Goal: Information Seeking & Learning: Stay updated

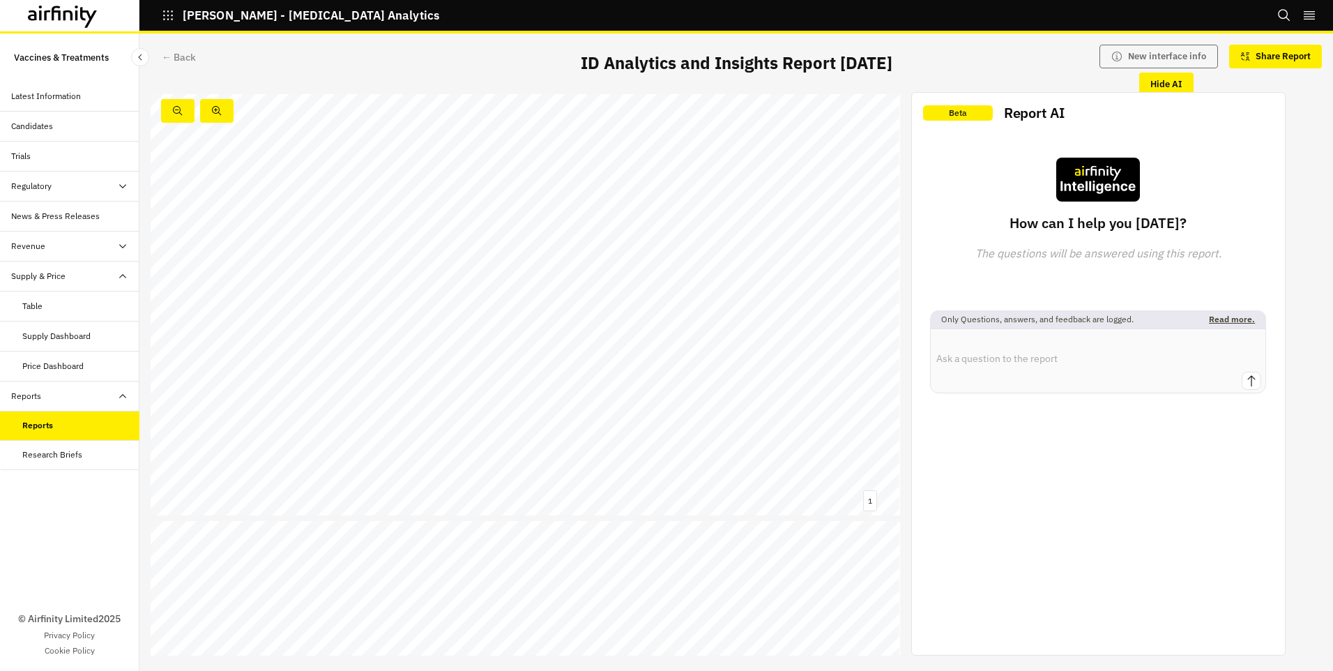
scroll to position [7124, 0]
click at [1285, 508] on div "Beta Report AI How can I help you today? The questions will be answered using t…" at bounding box center [1098, 374] width 373 height 562
click at [1111, 535] on div "Beta Report AI How can I help you today? The questions will be answered using t…" at bounding box center [1098, 374] width 373 height 562
click at [1100, 593] on div "Beta Report AI How can I help you today? The questions will be answered using t…" at bounding box center [1098, 374] width 373 height 562
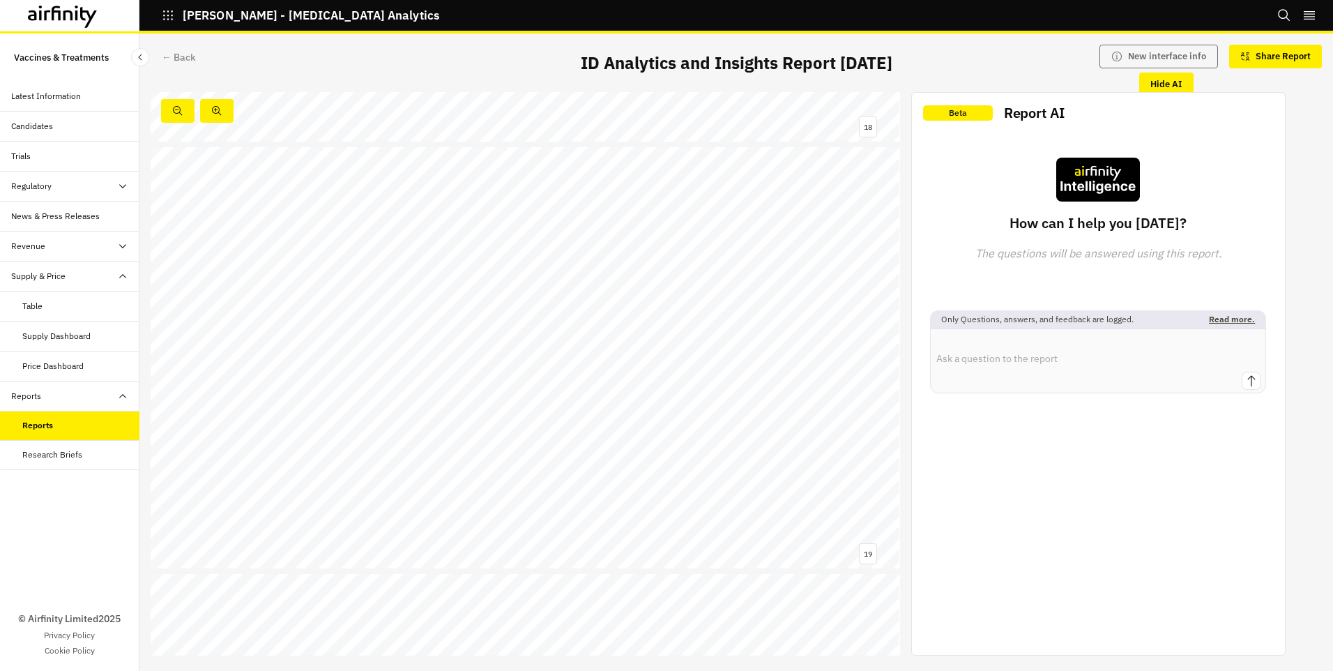
click at [1315, 431] on div "Infectious Disease Analytics and Insights Monthly Report 02 September 2025 © 20…" at bounding box center [736, 373] width 1194 height 563
click at [1146, 536] on div "Beta Report AI How can I help you today? The questions will be answered using t…" at bounding box center [1098, 374] width 373 height 562
click at [42, 426] on div "Reports" at bounding box center [37, 425] width 31 height 13
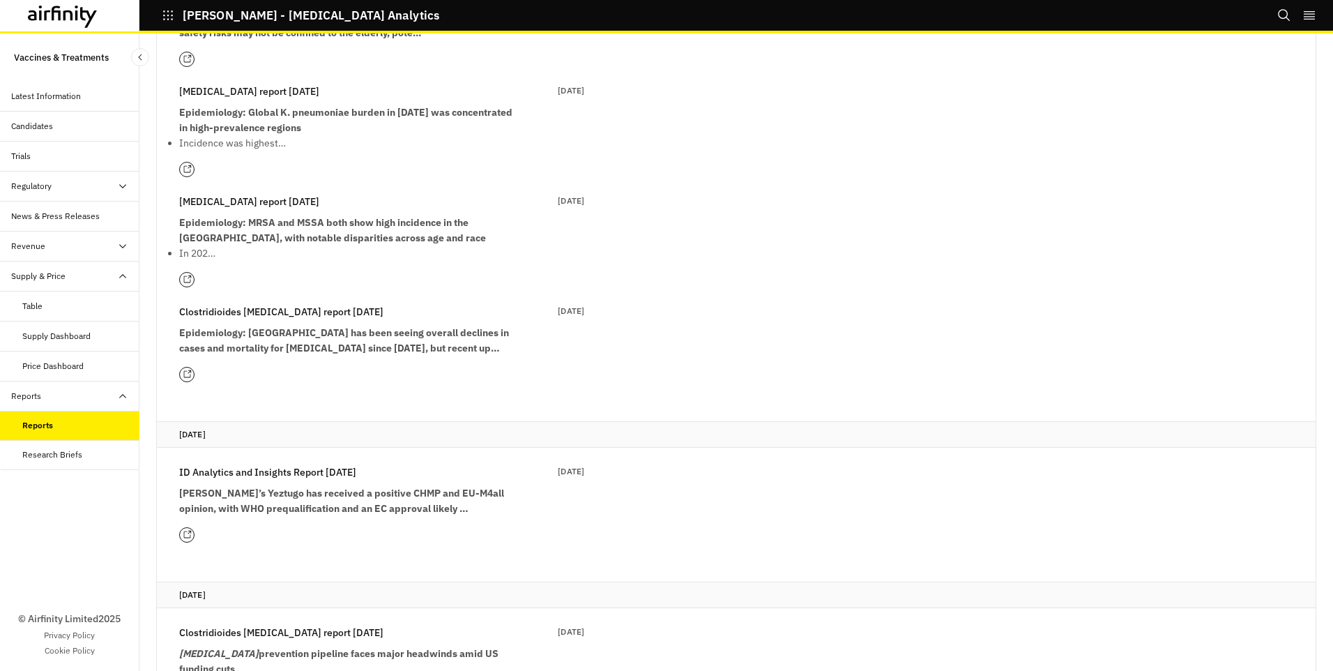
scroll to position [363, 0]
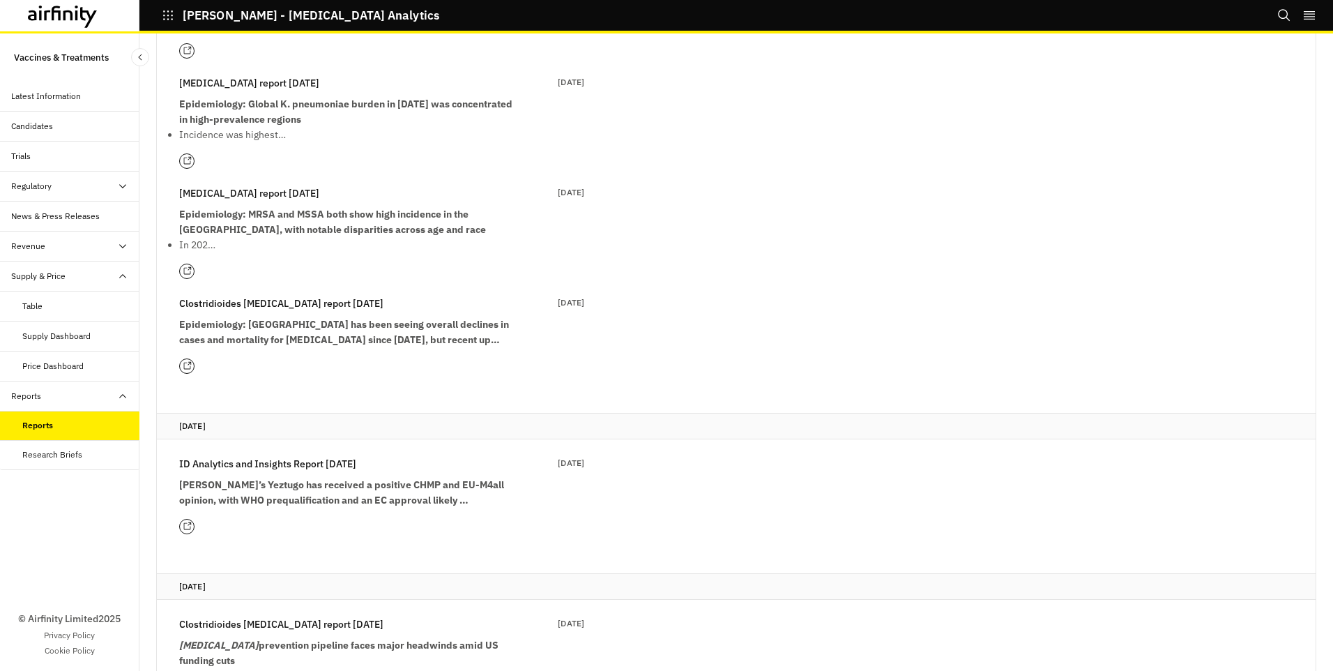
click at [189, 369] on icon at bounding box center [186, 366] width 7 height 7
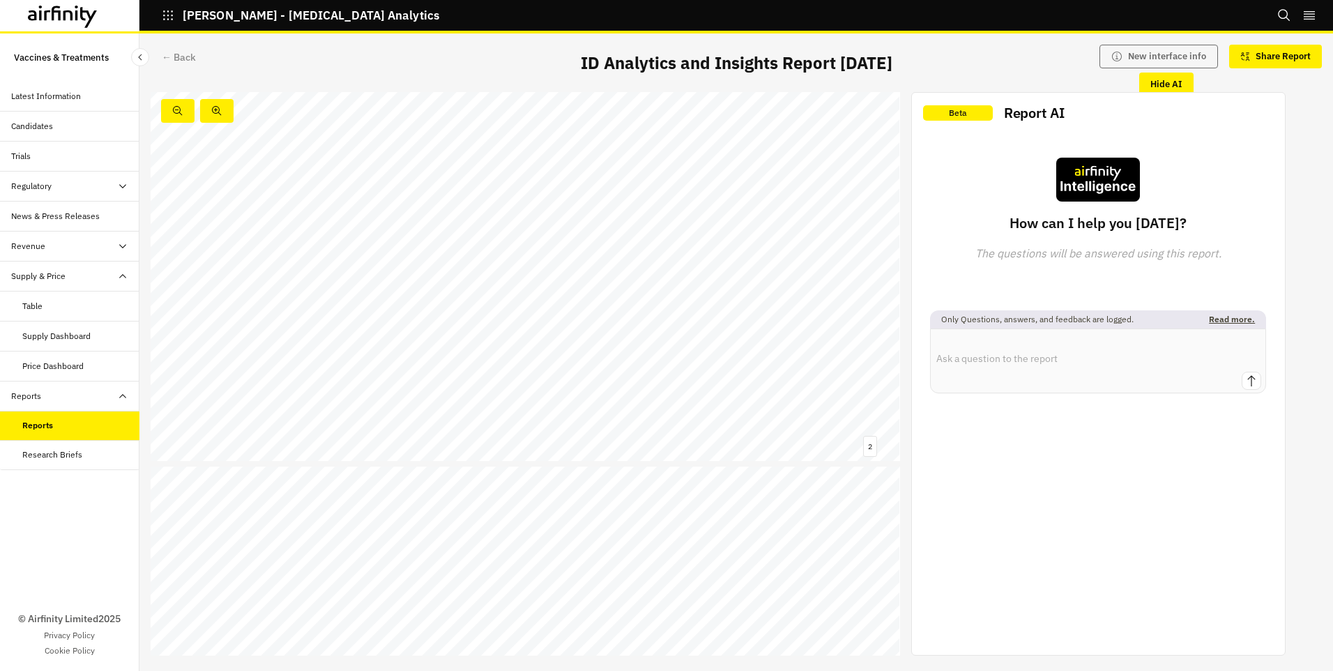
scroll to position [409, 0]
click at [22, 430] on div "Reports" at bounding box center [37, 425] width 31 height 13
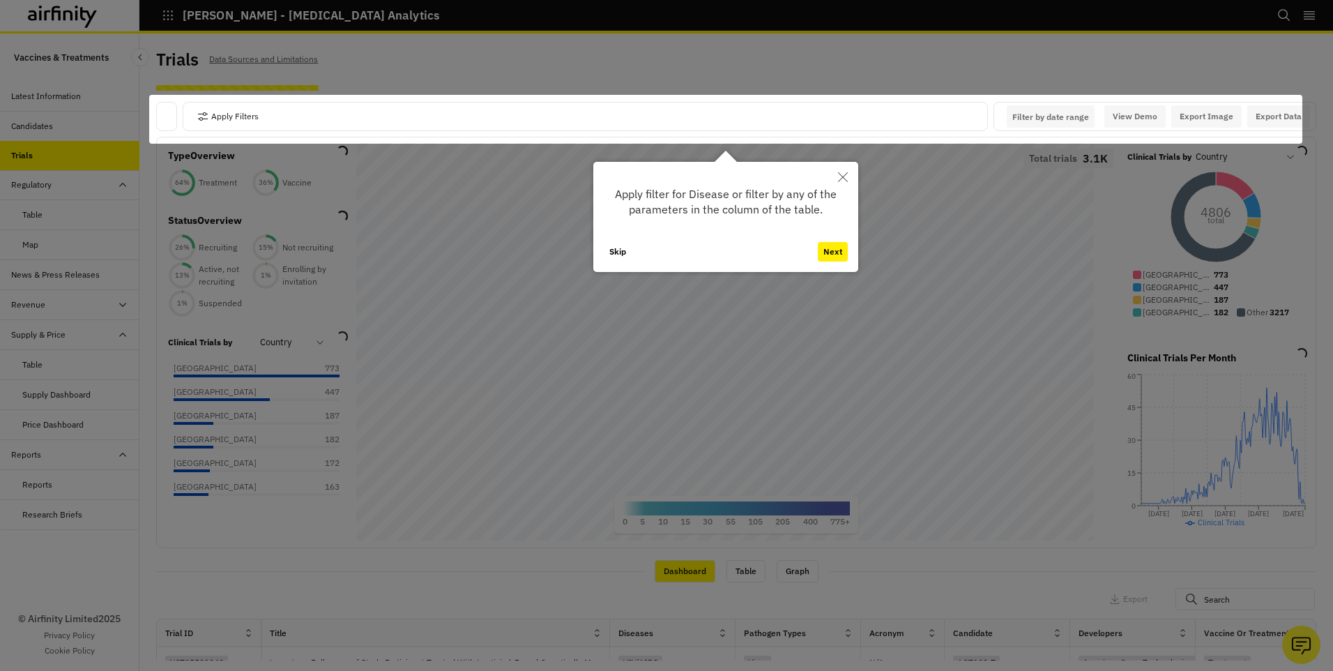
click at [840, 174] on icon "Close" at bounding box center [843, 177] width 10 height 10
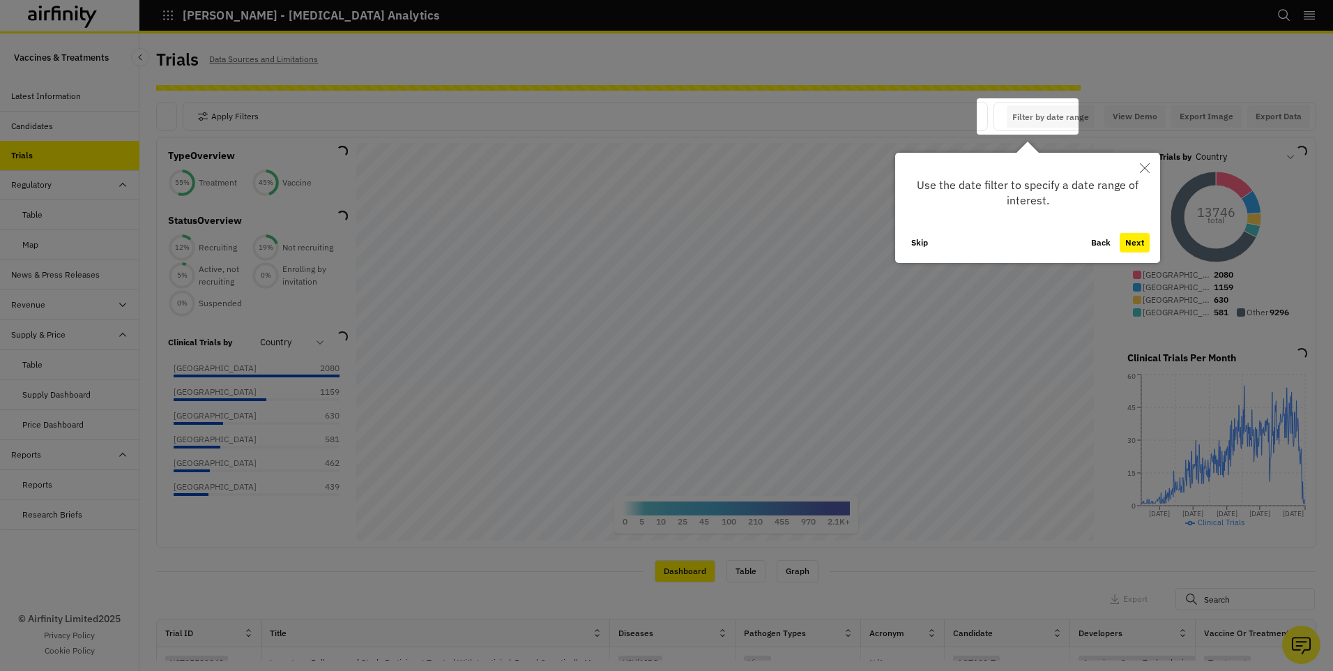
click at [1143, 170] on icon "Close" at bounding box center [1145, 168] width 10 height 10
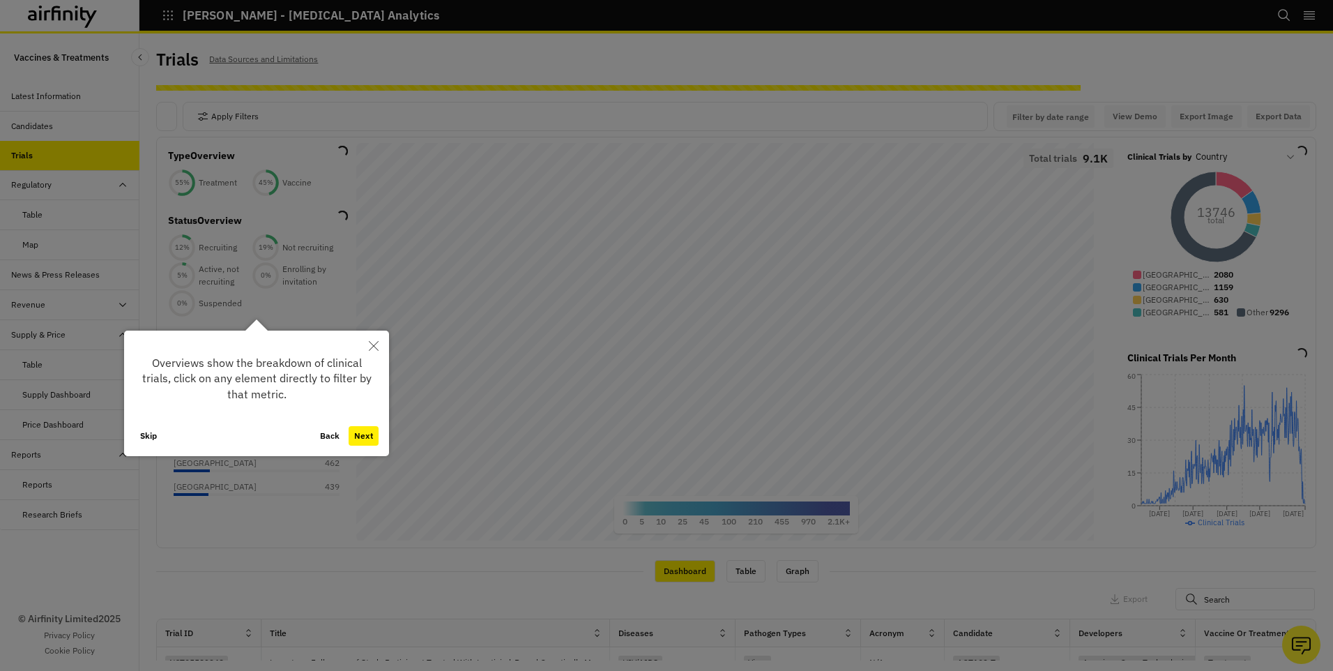
scroll to position [20, 0]
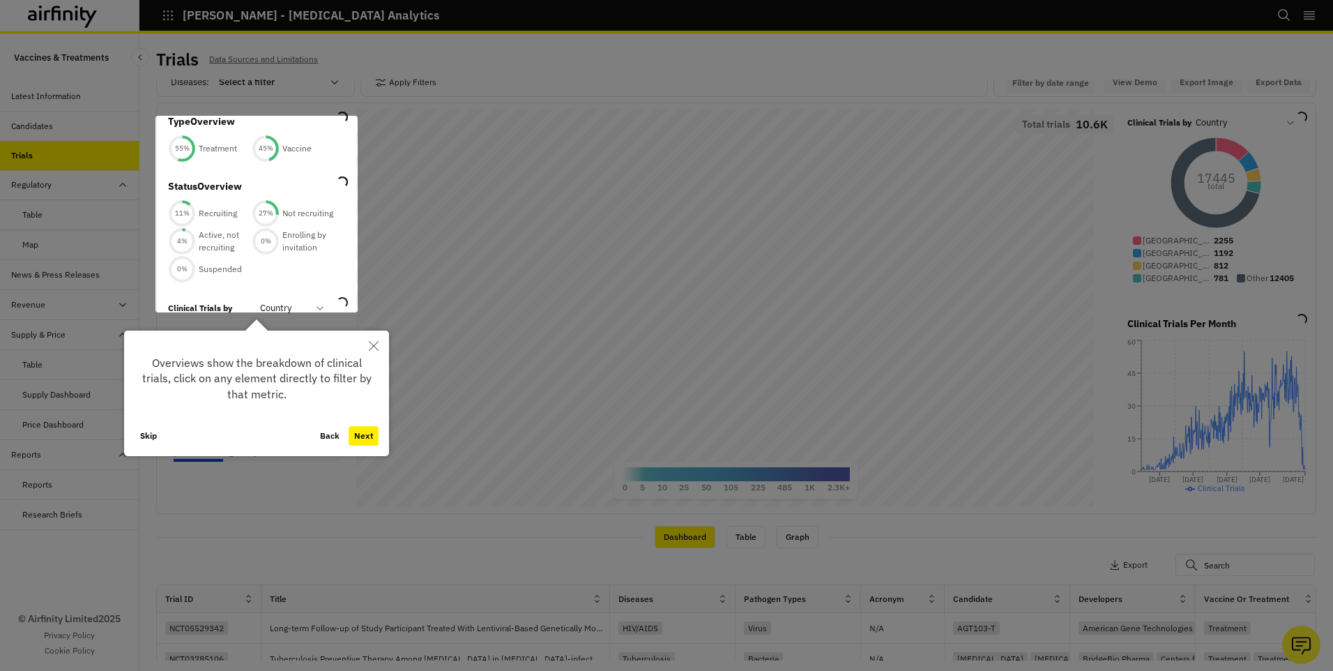
click at [380, 62] on div at bounding box center [666, 335] width 1333 height 671
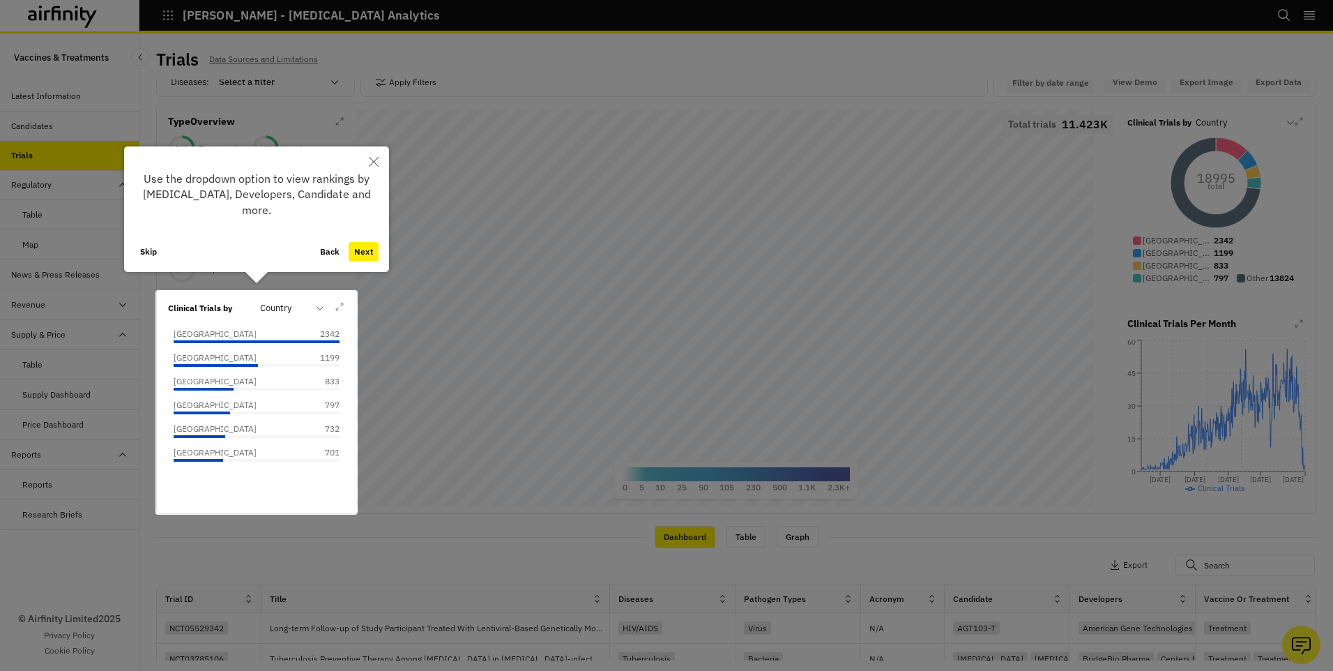
scroll to position [208, 0]
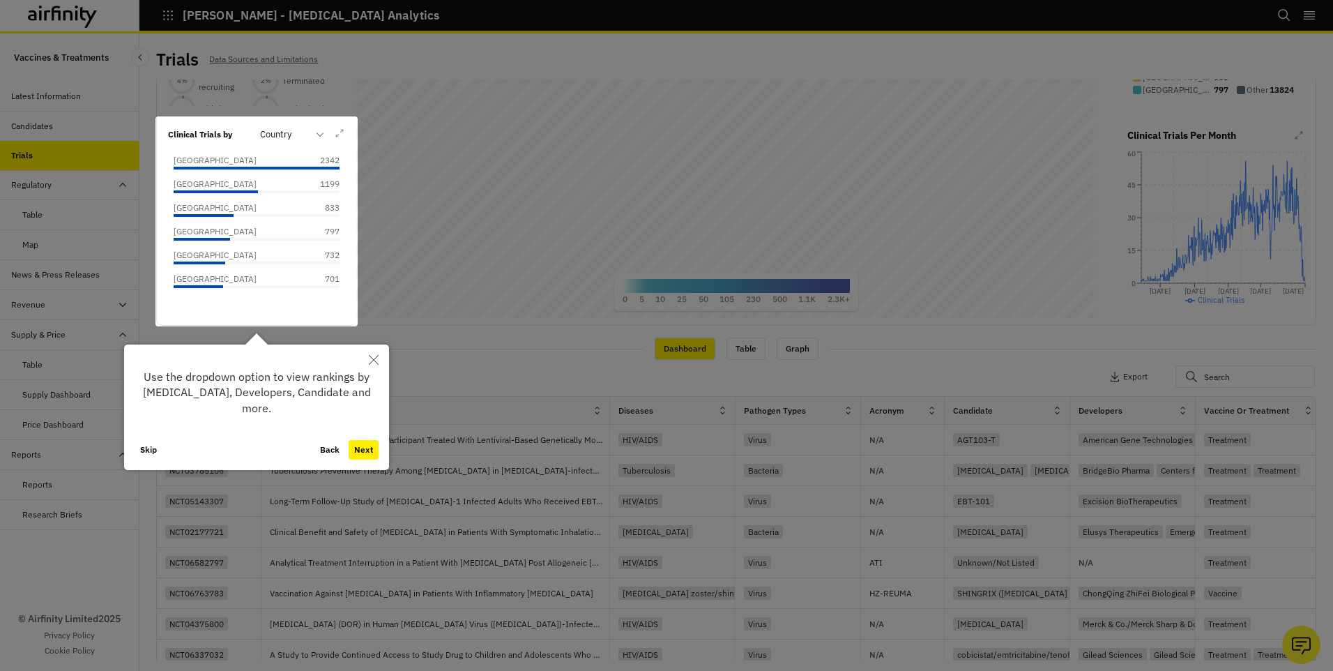
click at [374, 354] on button "Close" at bounding box center [373, 359] width 31 height 31
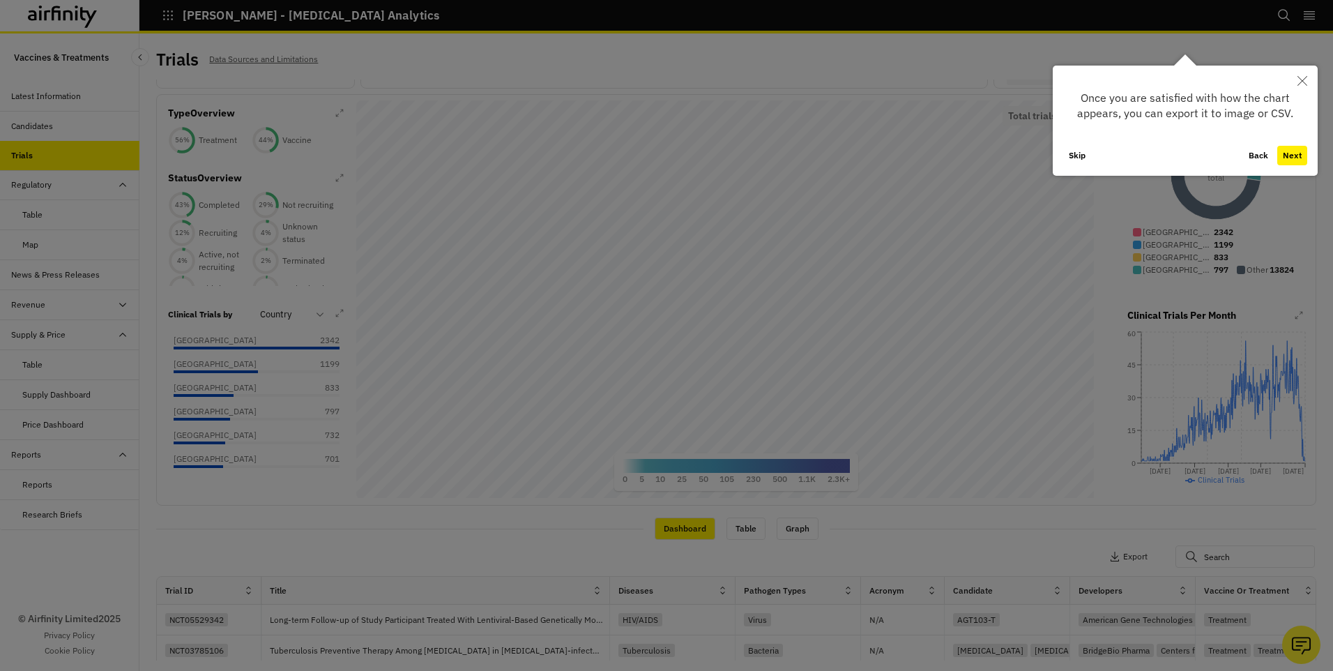
scroll to position [0, 0]
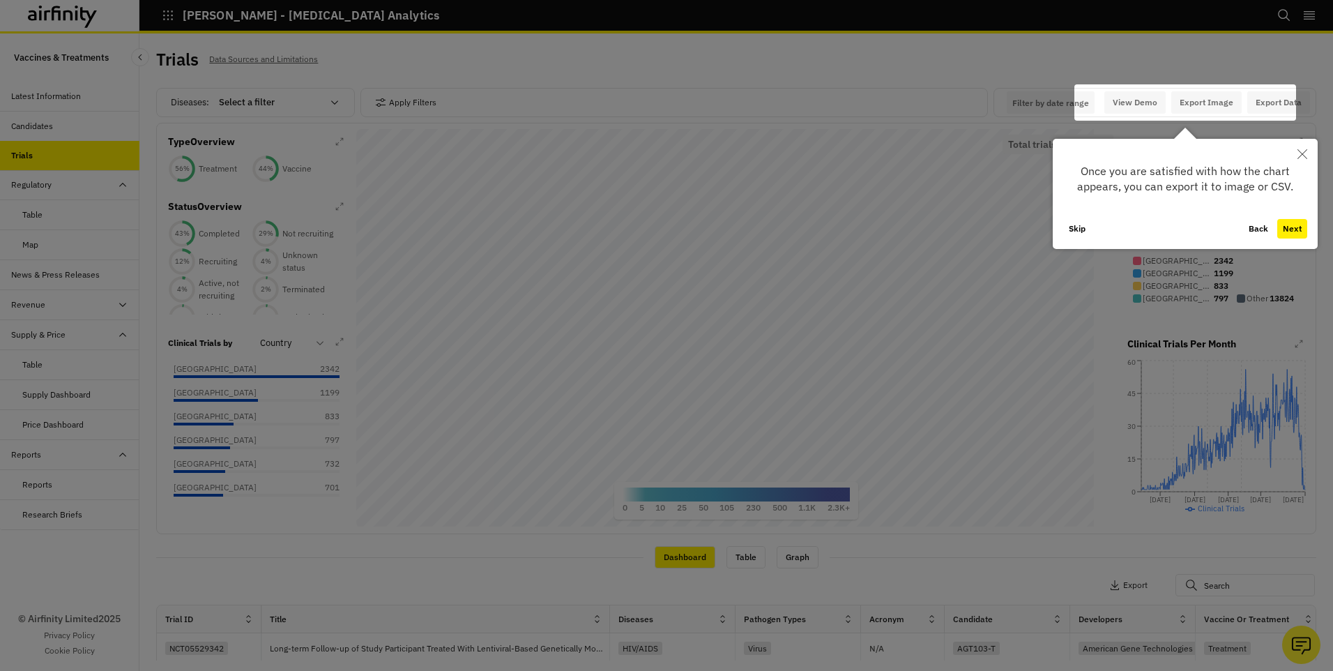
click at [1289, 231] on button "Next" at bounding box center [1292, 229] width 30 height 20
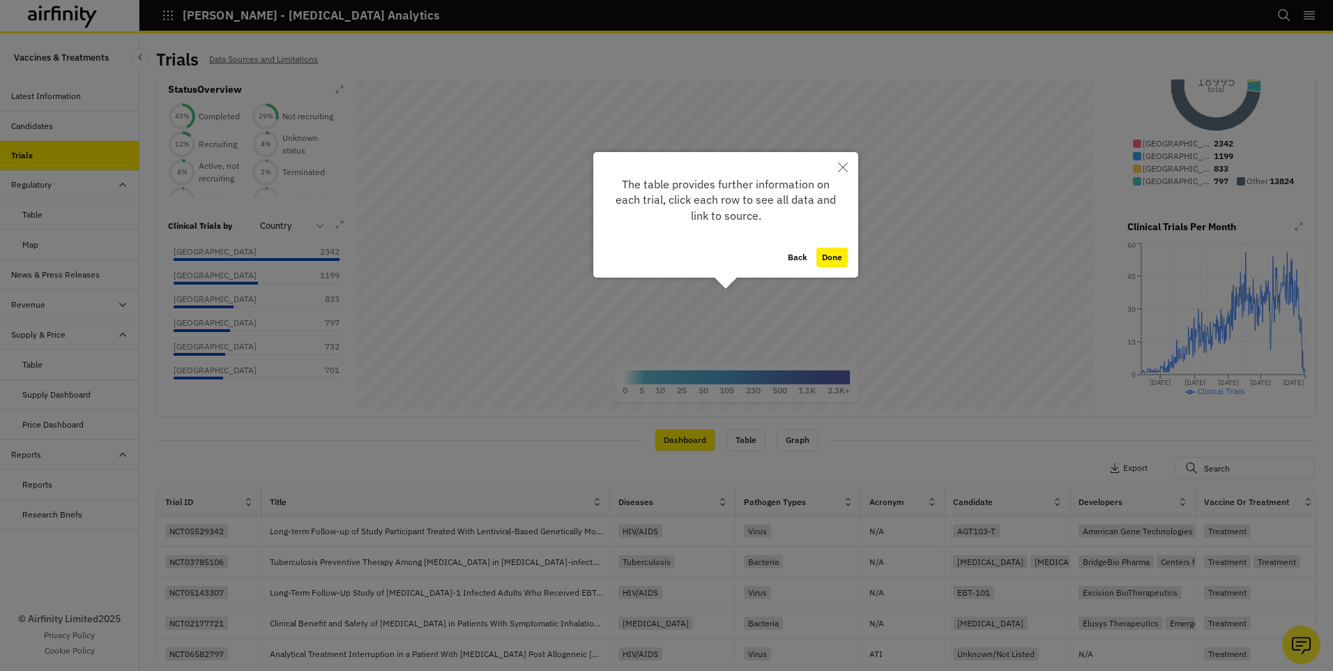
scroll to position [293, 0]
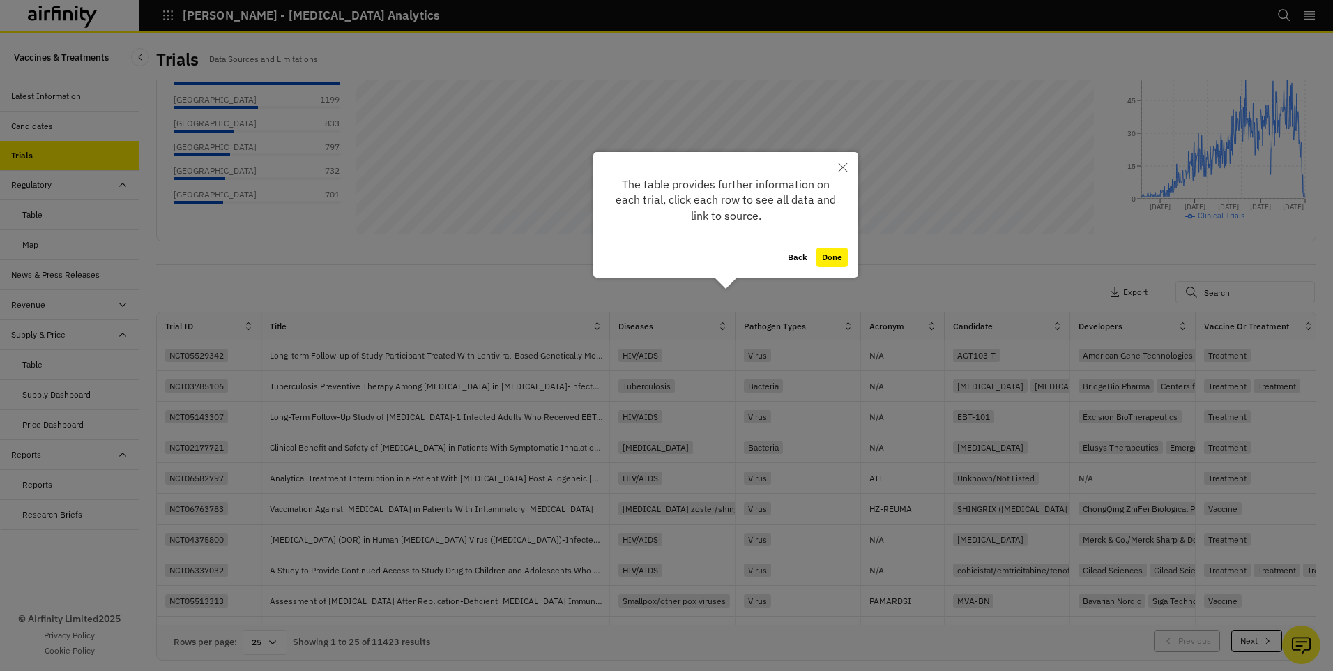
click at [1289, 231] on div at bounding box center [666, 335] width 1333 height 671
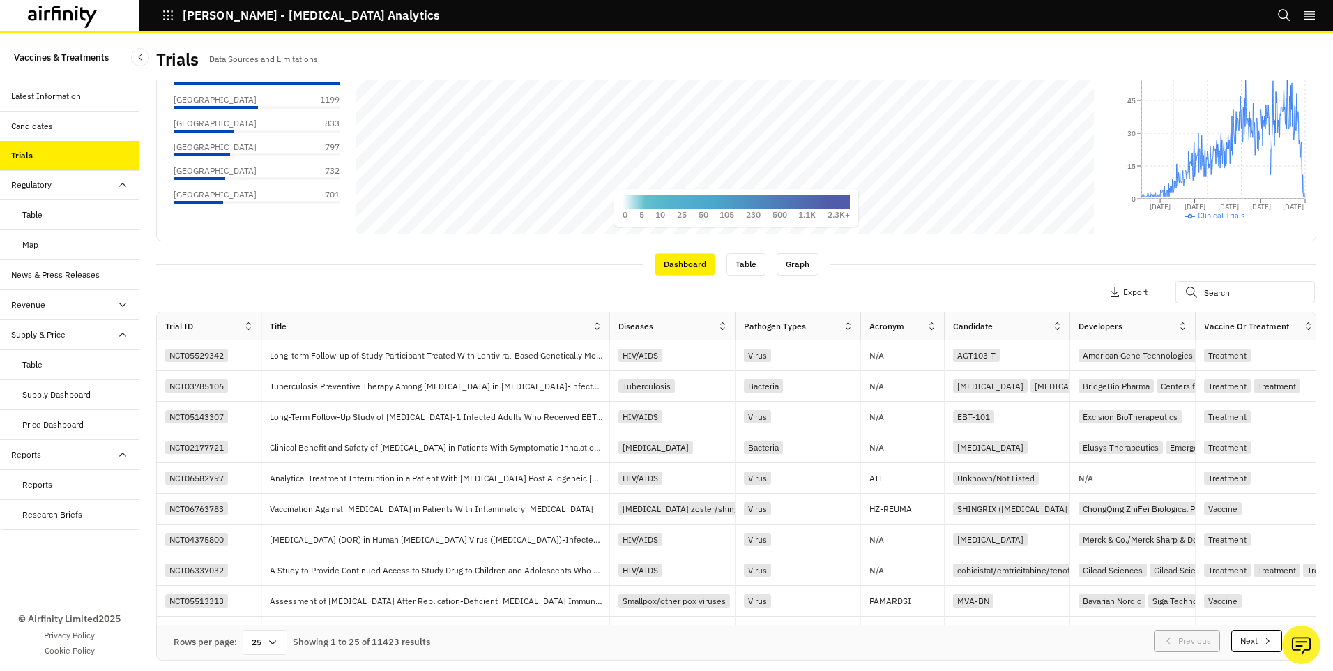
click at [54, 94] on div "Latest Information" at bounding box center [46, 96] width 70 height 13
